Goal: Information Seeking & Learning: Learn about a topic

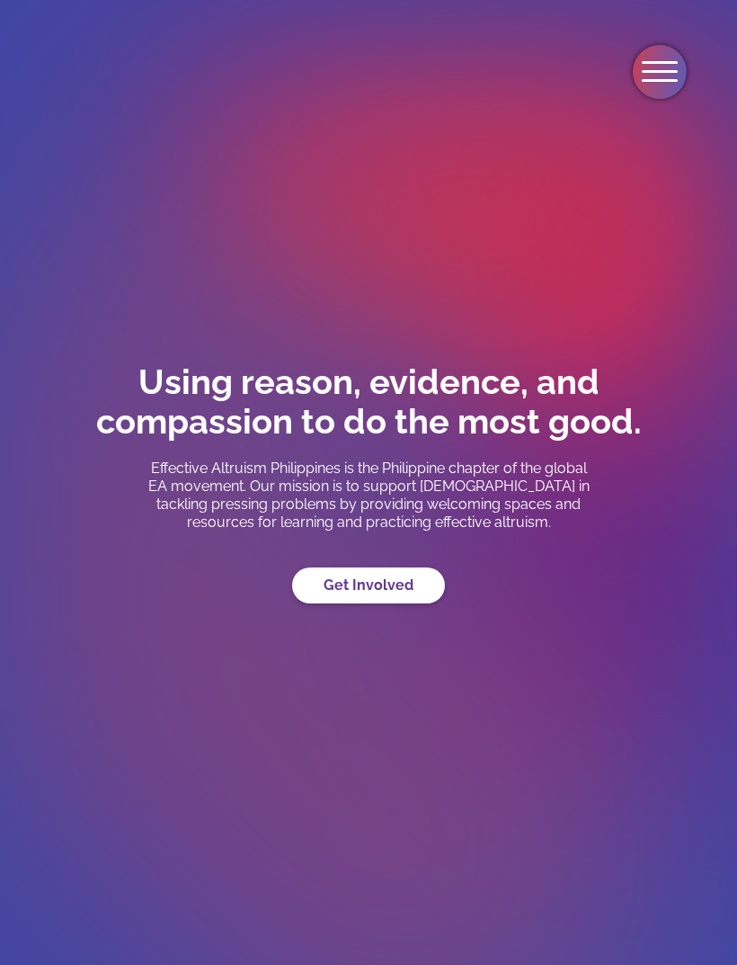
click at [668, 63] on div "menu" at bounding box center [660, 62] width 36 height 3
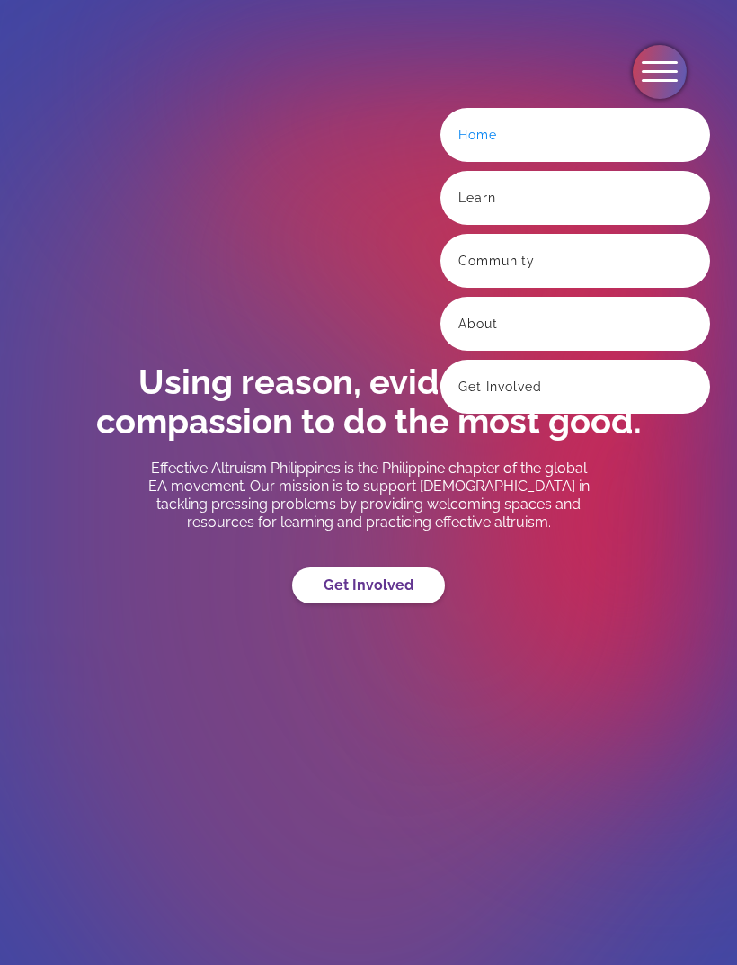
click at [617, 202] on link "Learn" at bounding box center [576, 198] width 270 height 54
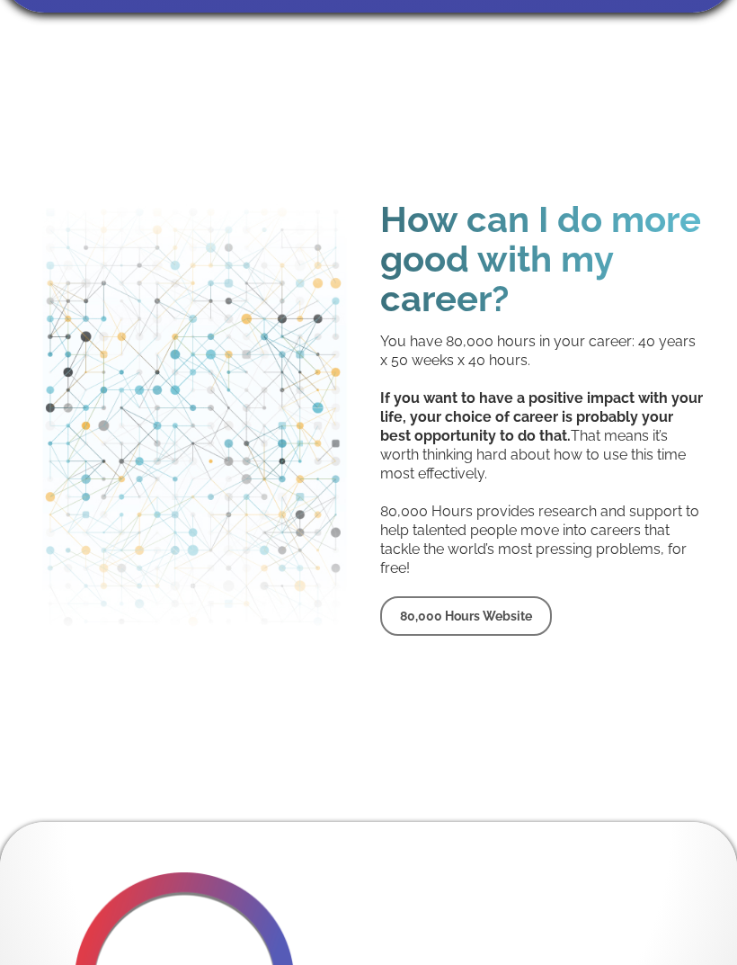
scroll to position [3383, 0]
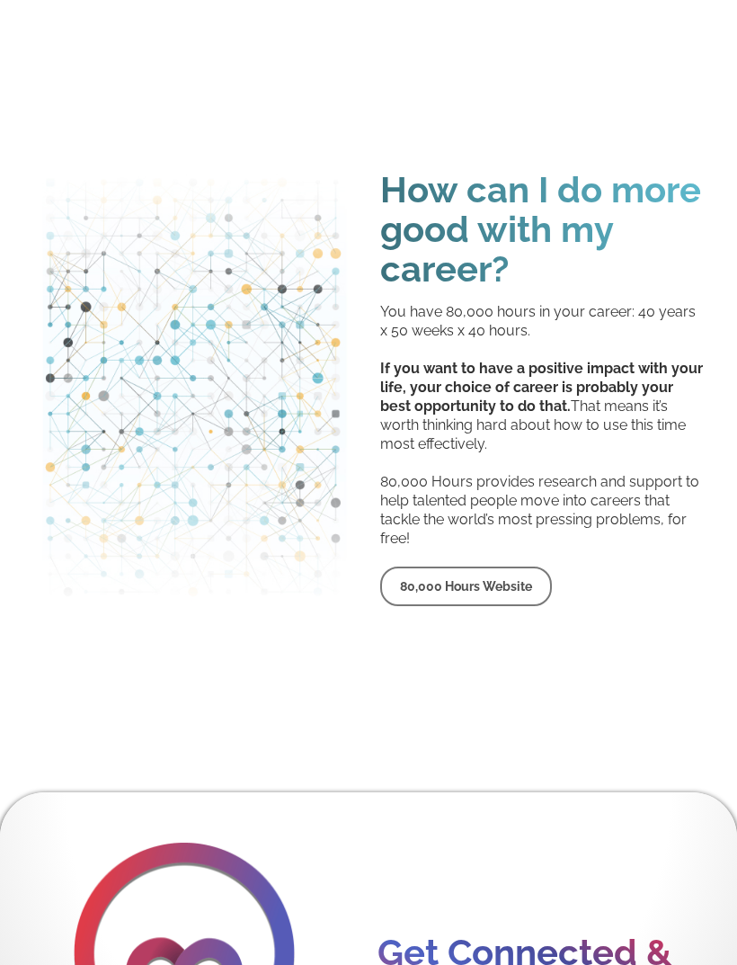
click at [653, 216] on h1 "How can I do more good with my career?" at bounding box center [543, 230] width 326 height 119
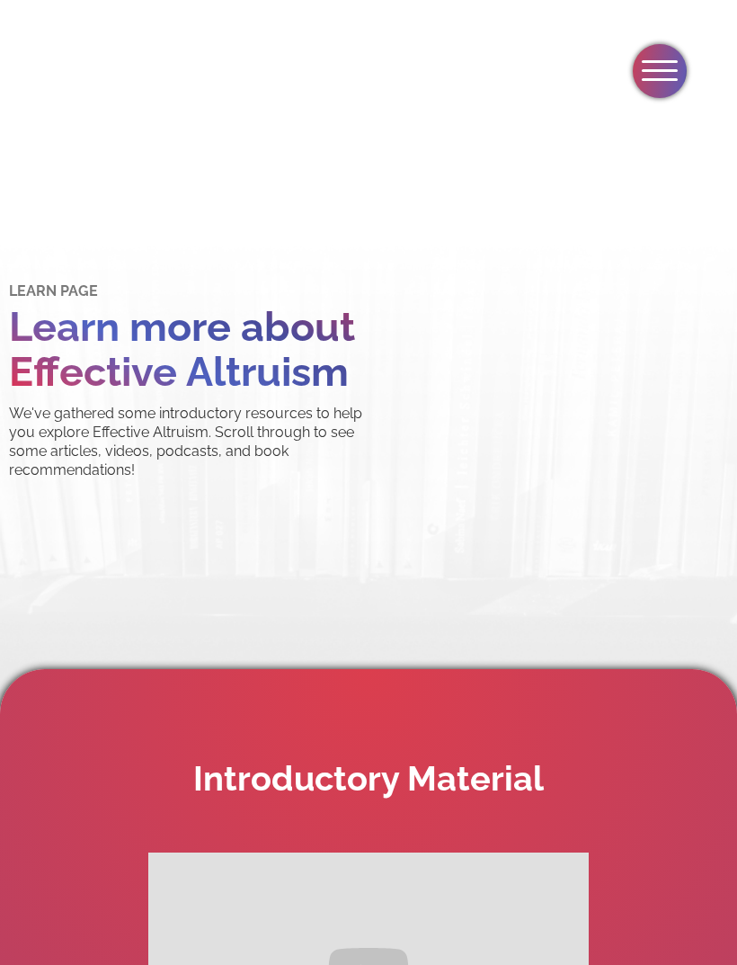
scroll to position [0, 0]
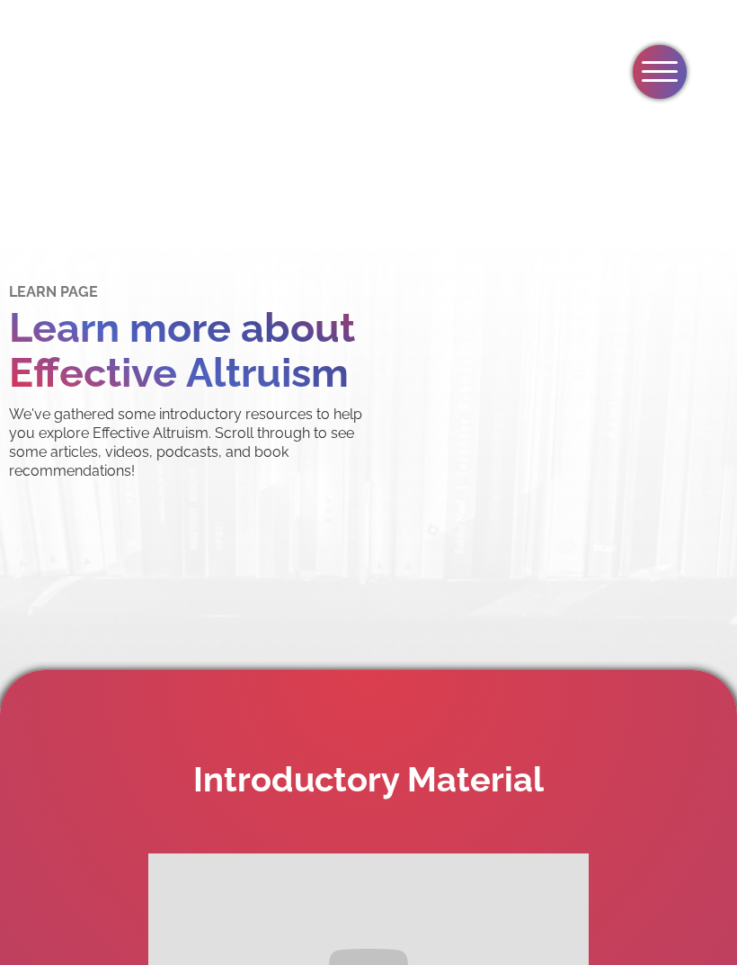
click at [649, 76] on div "menu" at bounding box center [660, 72] width 54 height 54
click at [659, 90] on div "menu" at bounding box center [660, 72] width 54 height 54
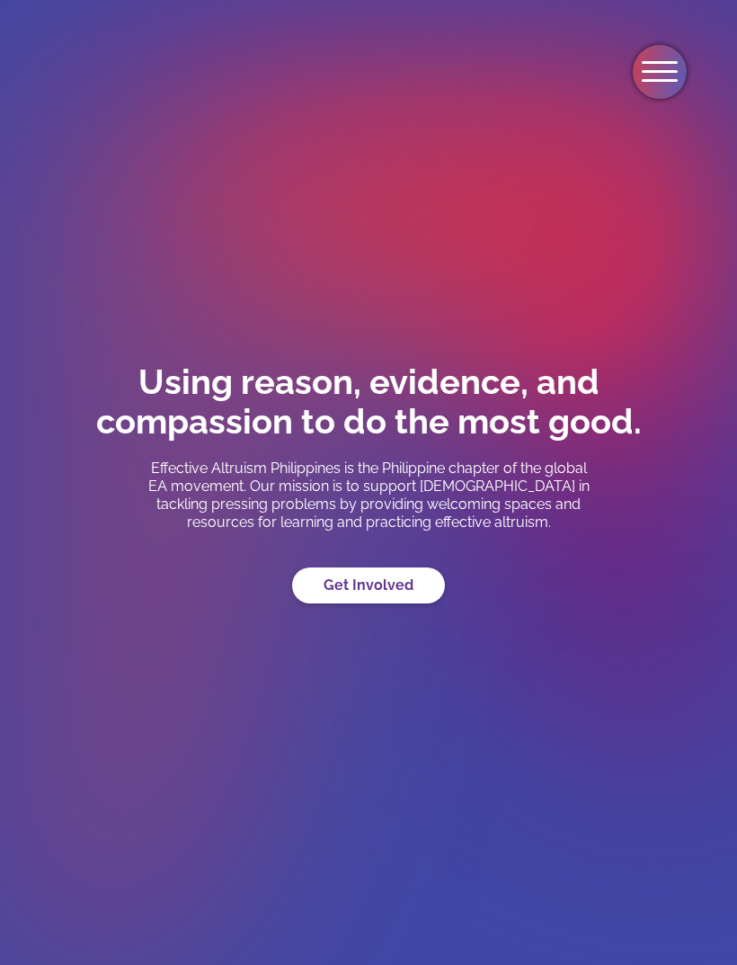
click at [636, 76] on div "menu" at bounding box center [660, 72] width 54 height 54
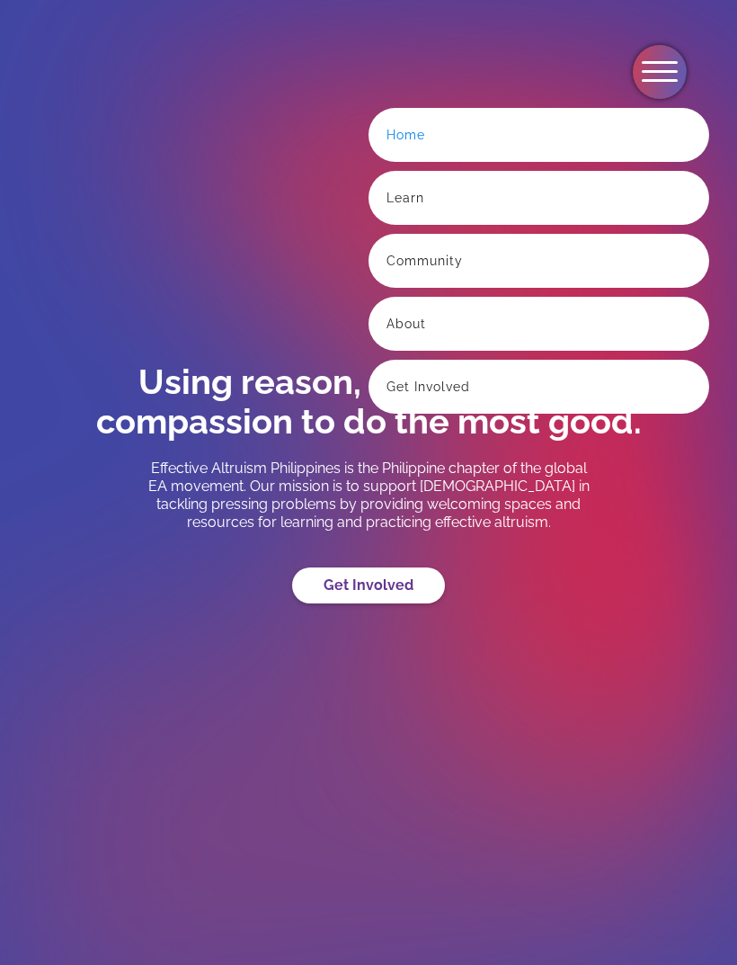
click at [664, 63] on div "menu" at bounding box center [660, 62] width 36 height 3
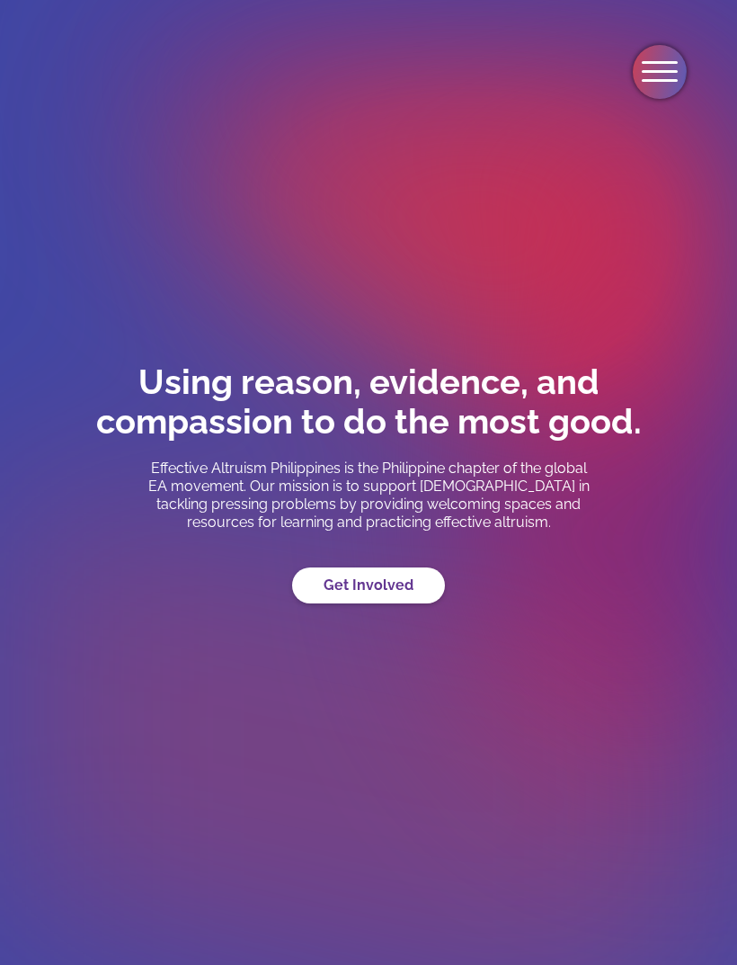
click at [668, 68] on div "menu" at bounding box center [660, 72] width 54 height 54
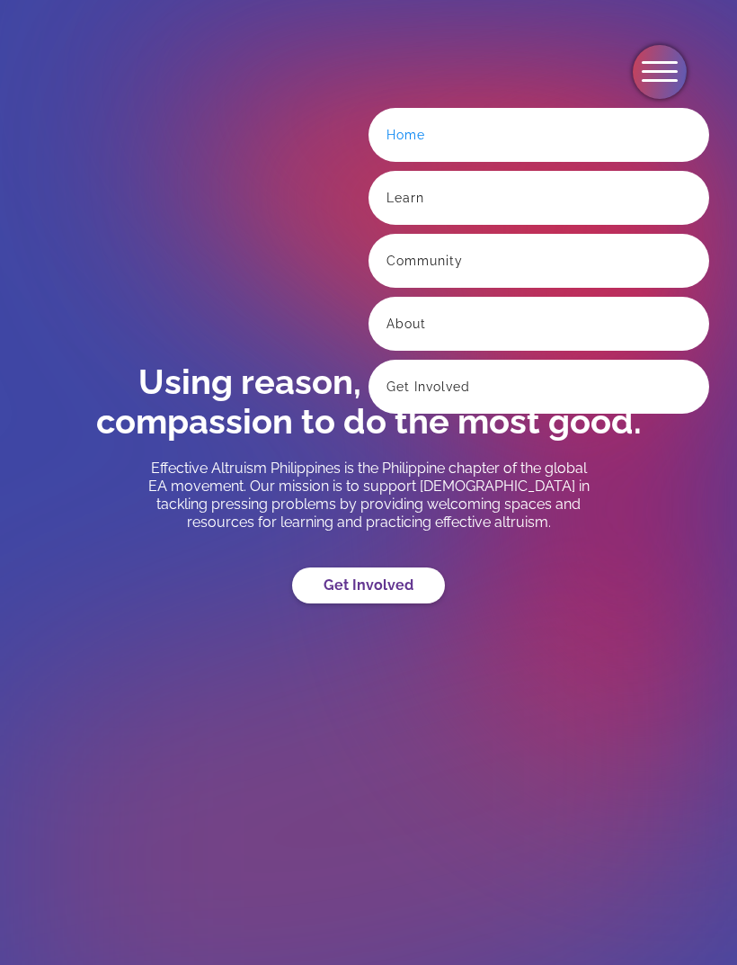
click at [645, 67] on div "menu" at bounding box center [660, 72] width 54 height 54
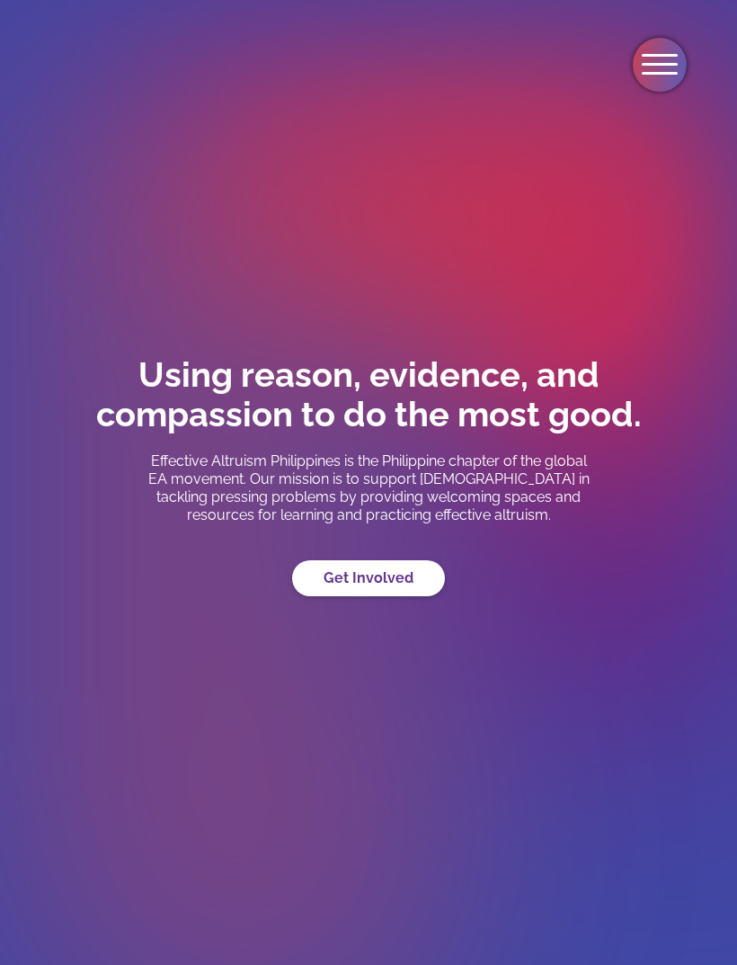
scroll to position [2, 0]
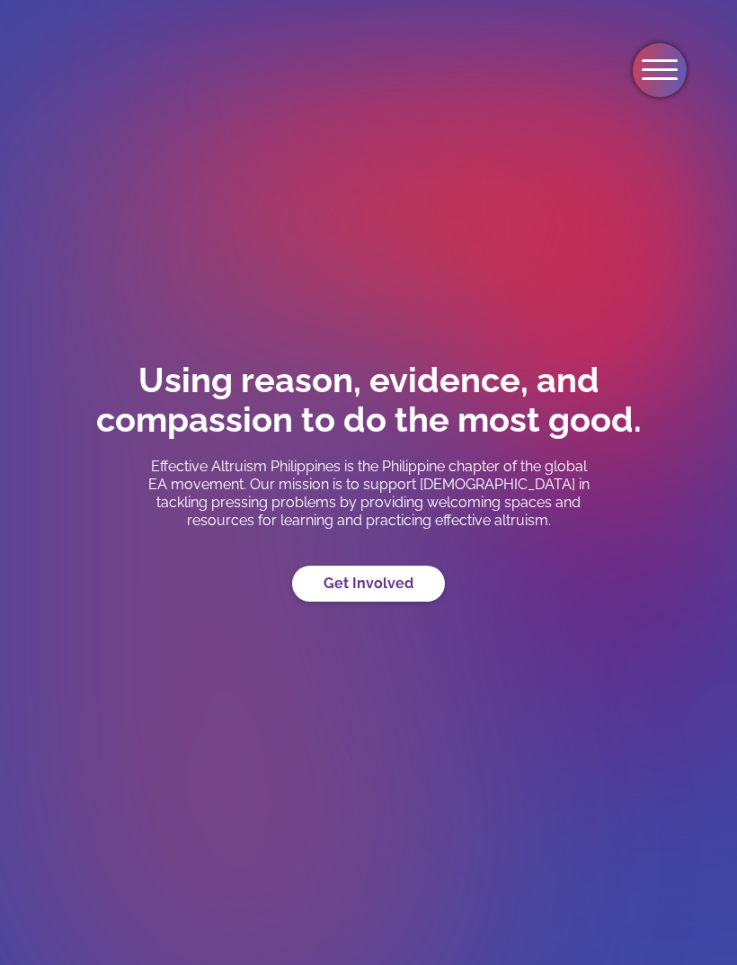
click at [651, 84] on div "menu" at bounding box center [660, 70] width 54 height 54
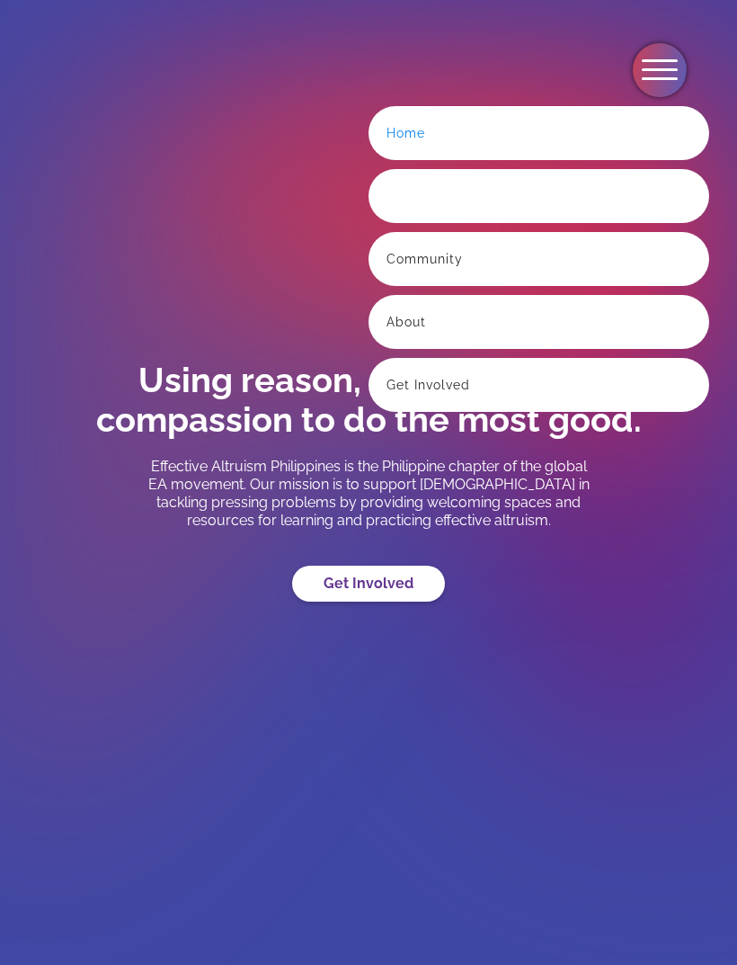
click at [495, 207] on link "Learn" at bounding box center [539, 196] width 341 height 54
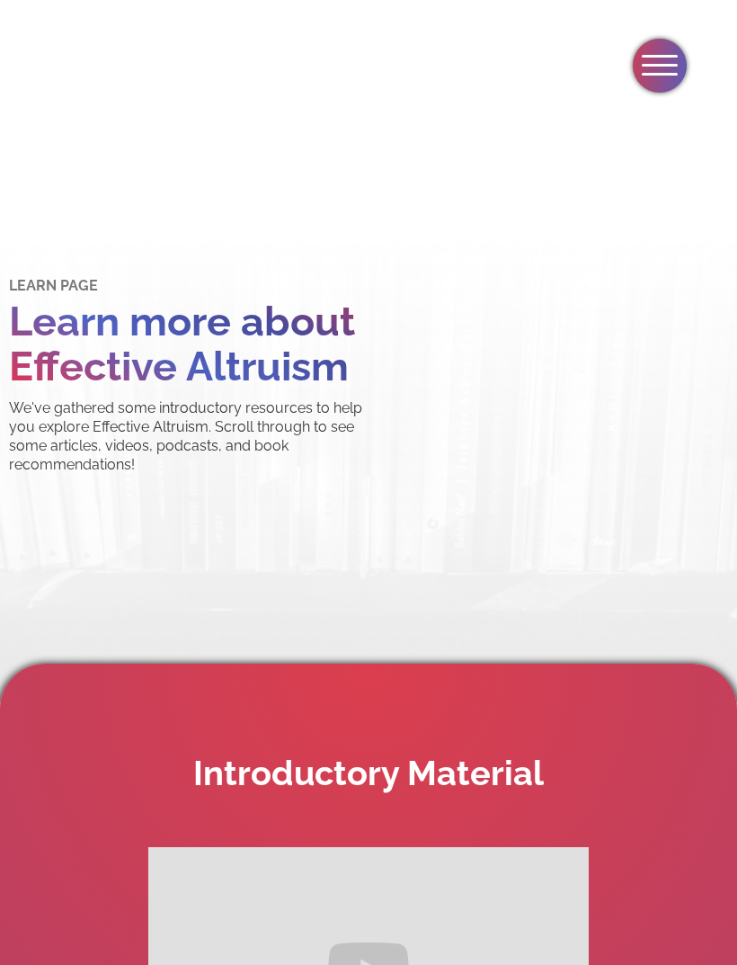
scroll to position [4, 0]
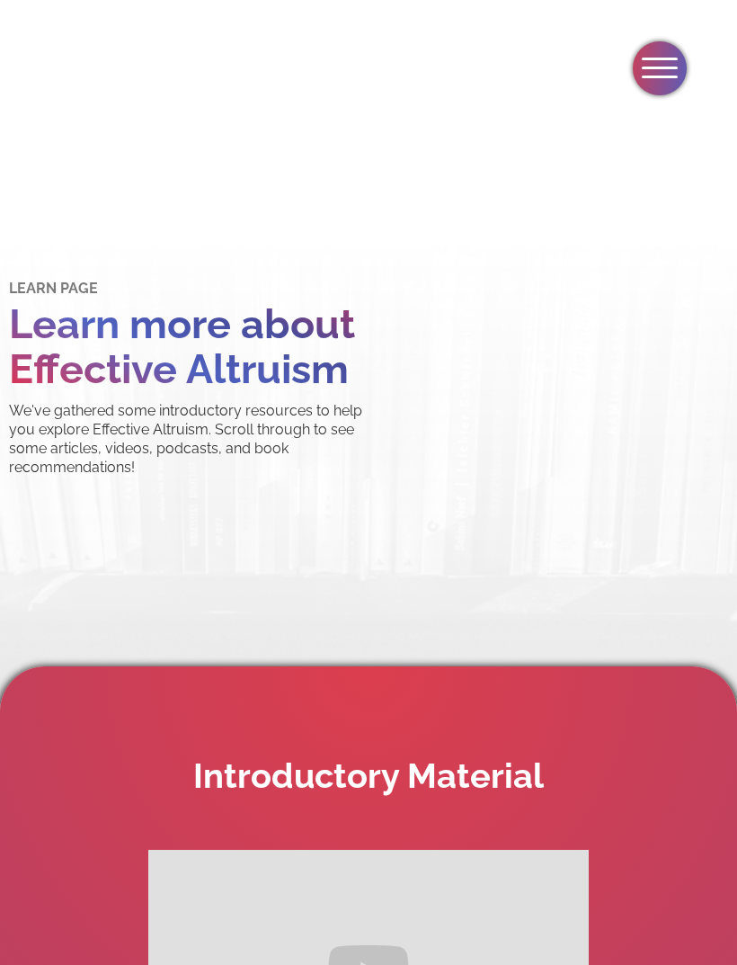
click at [674, 63] on div "menu" at bounding box center [660, 68] width 54 height 54
click at [475, 269] on link "Community" at bounding box center [553, 257] width 369 height 54
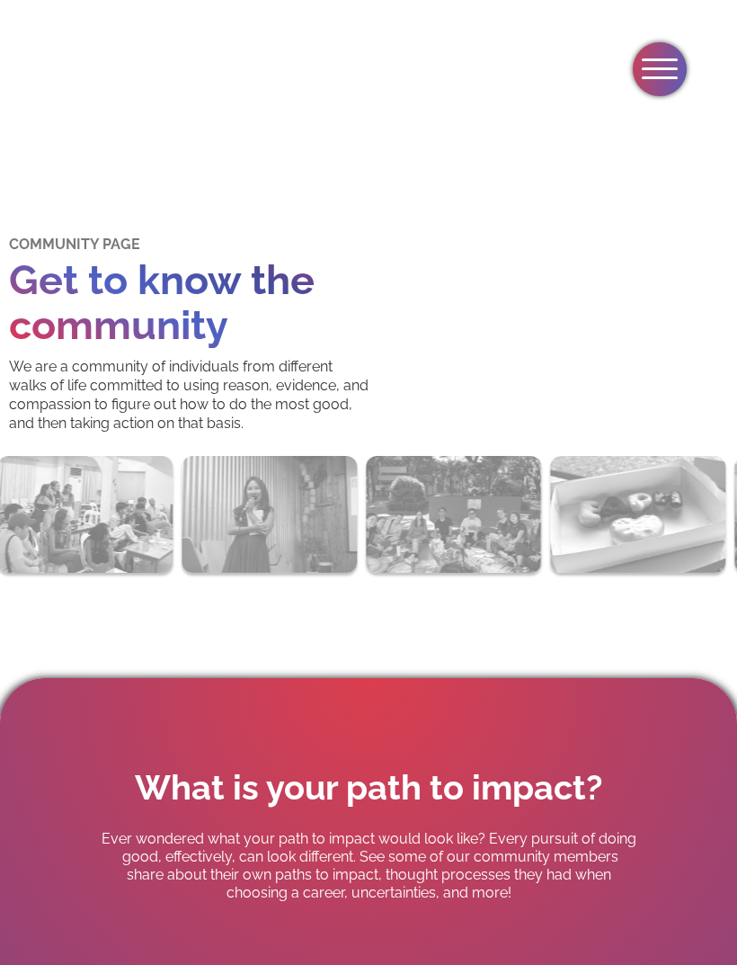
click at [655, 69] on div "menu" at bounding box center [660, 68] width 36 height 3
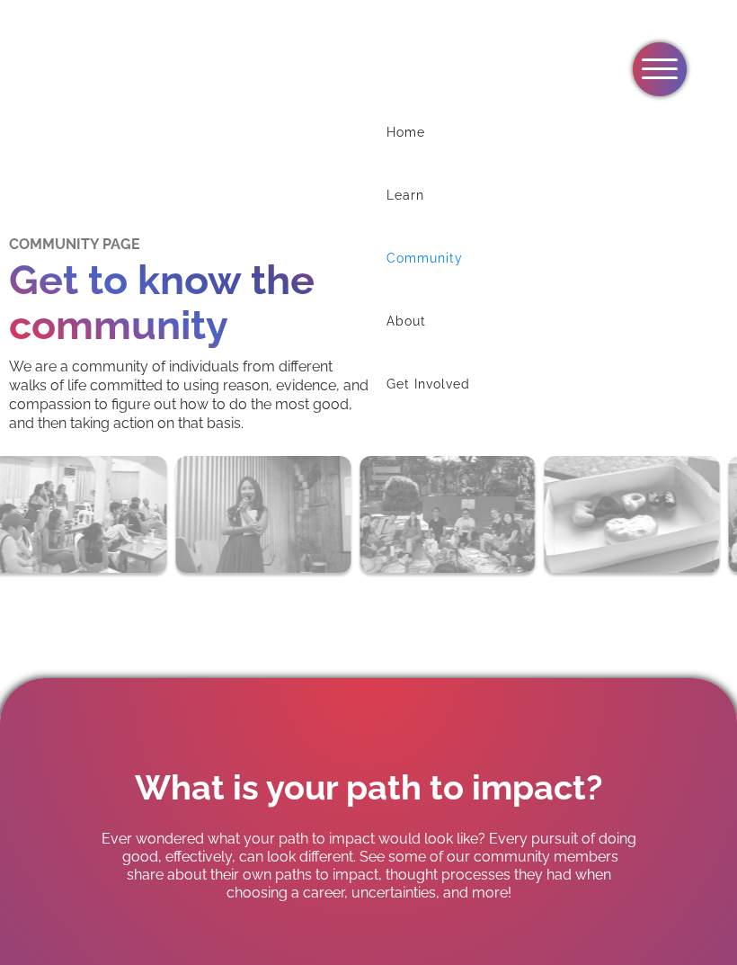
scroll to position [2, 0]
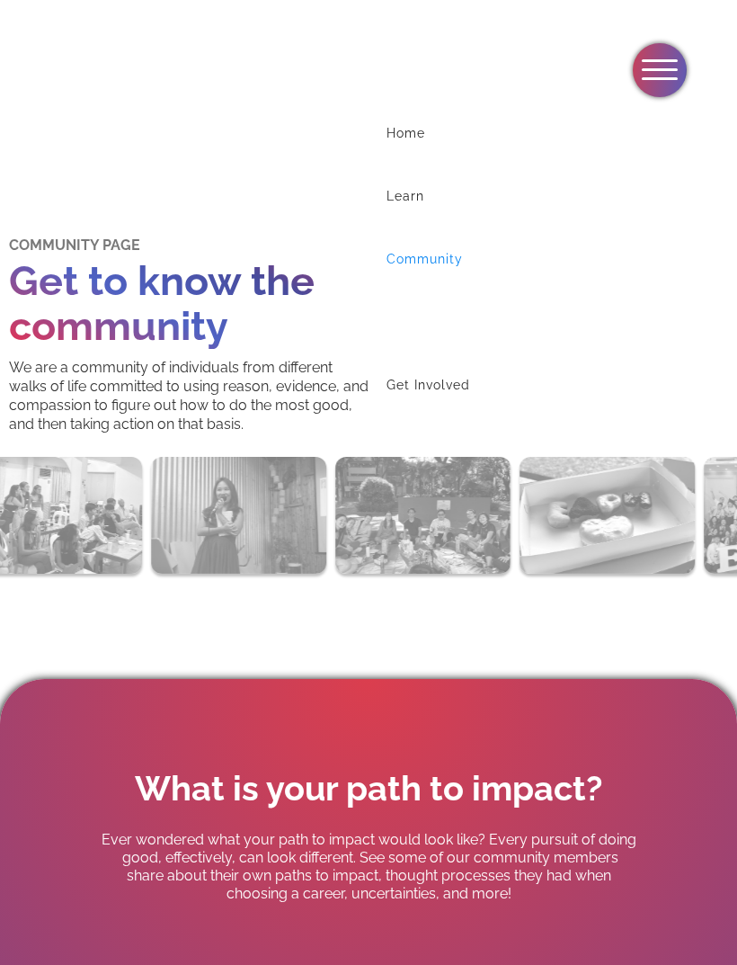
click at [432, 325] on link "About" at bounding box center [553, 322] width 369 height 54
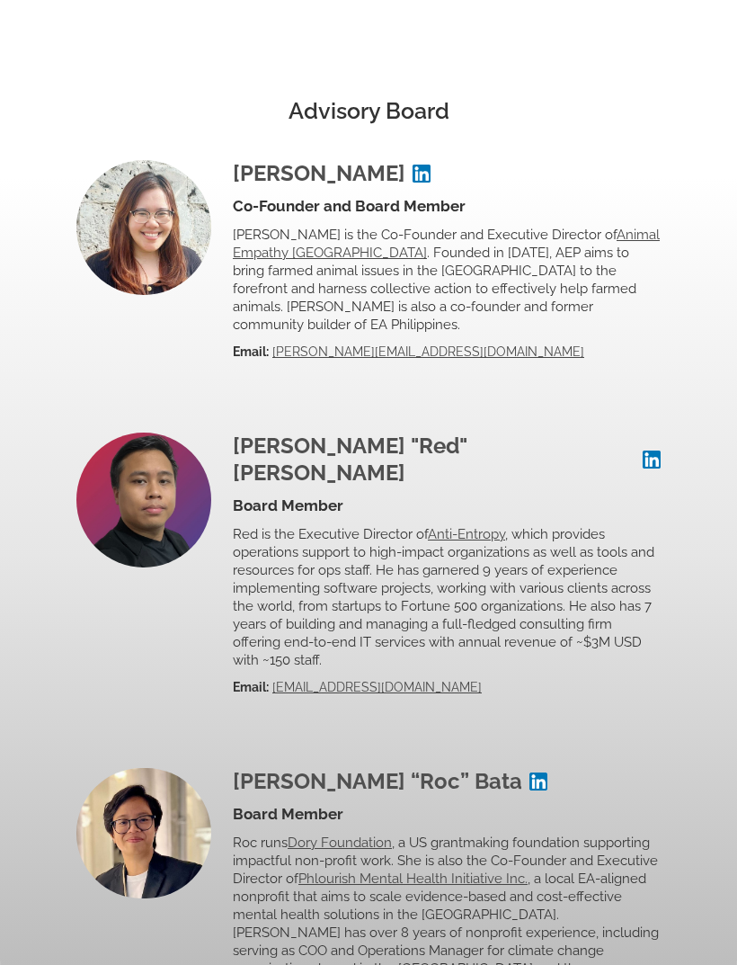
scroll to position [4447, 0]
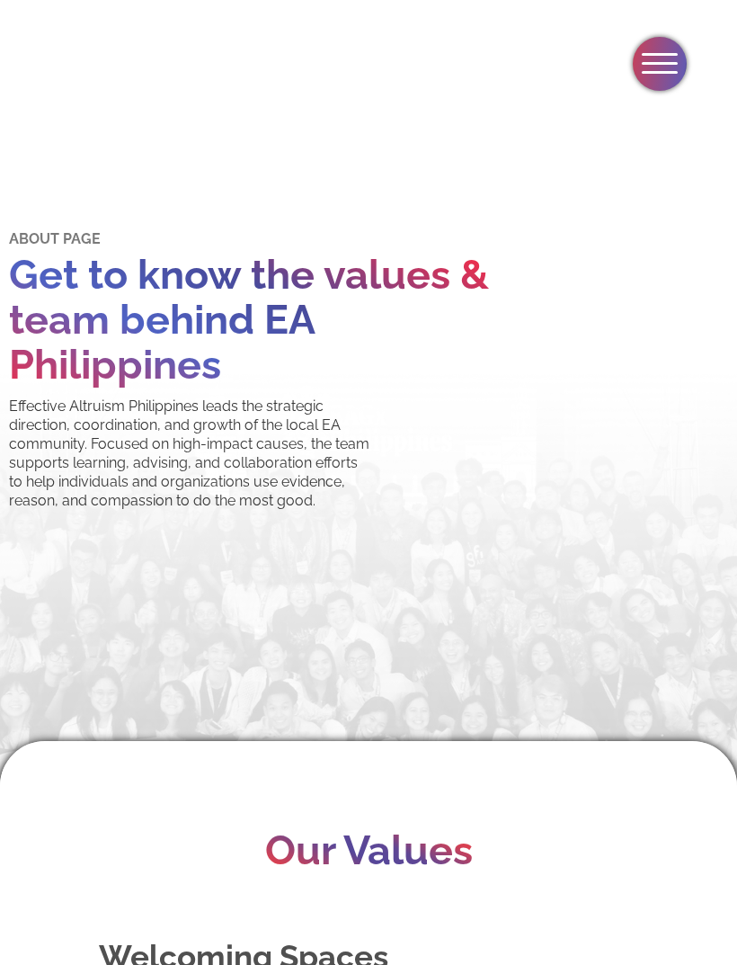
click at [649, 71] on div "menu" at bounding box center [660, 65] width 54 height 54
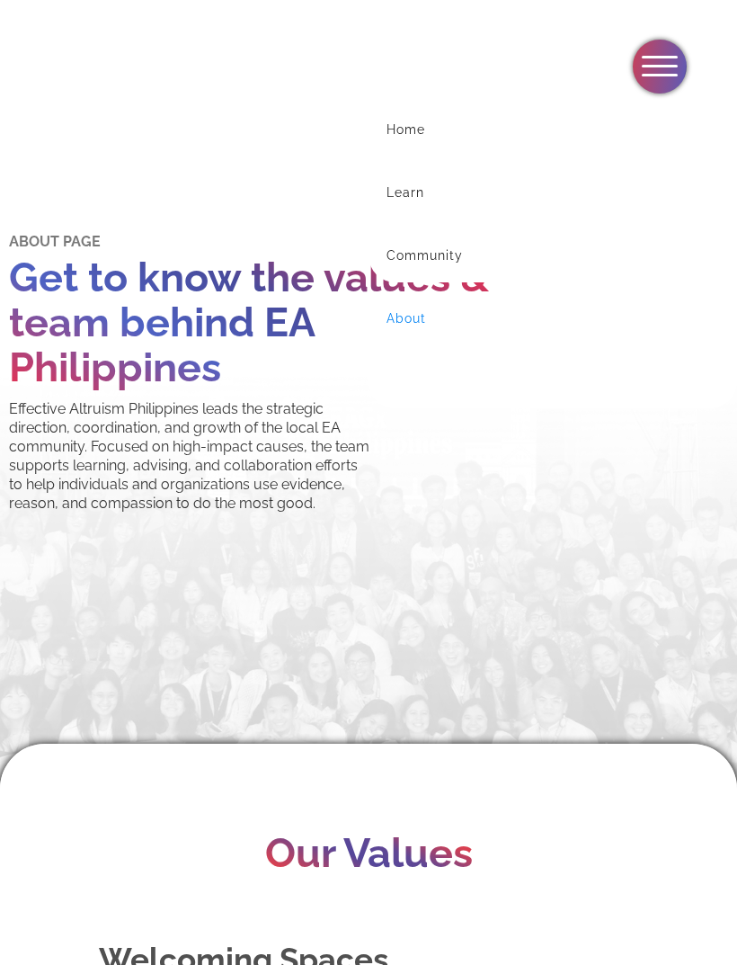
click at [508, 396] on link "Get Involved" at bounding box center [553, 381] width 369 height 54
